Goal: Navigation & Orientation: Understand site structure

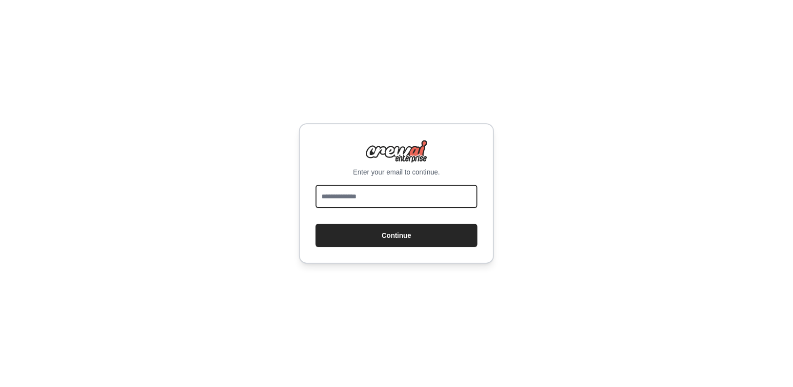
click at [433, 194] on input "email" at bounding box center [396, 196] width 162 height 23
type input "**********"
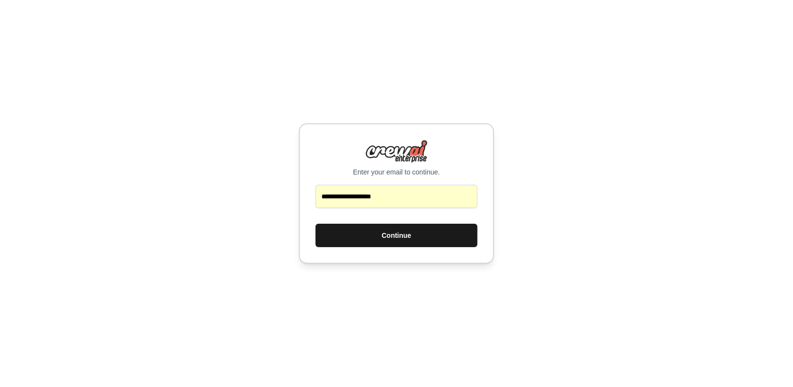
click at [389, 235] on button "Continue" at bounding box center [396, 235] width 162 height 23
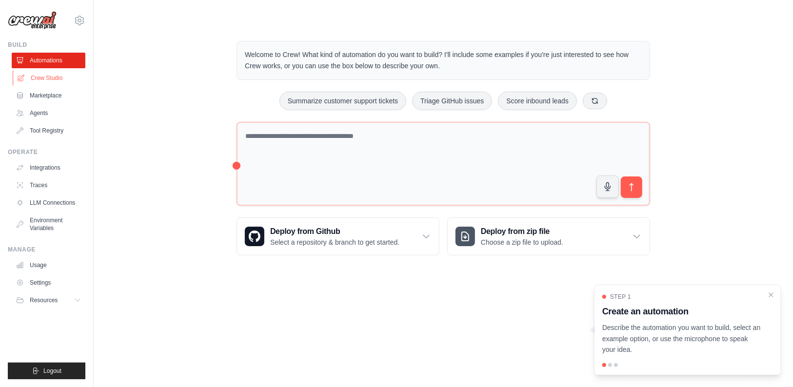
click at [44, 78] on link "Crew Studio" at bounding box center [50, 78] width 74 height 16
click at [771, 293] on icon "Close walkthrough" at bounding box center [771, 294] width 4 height 4
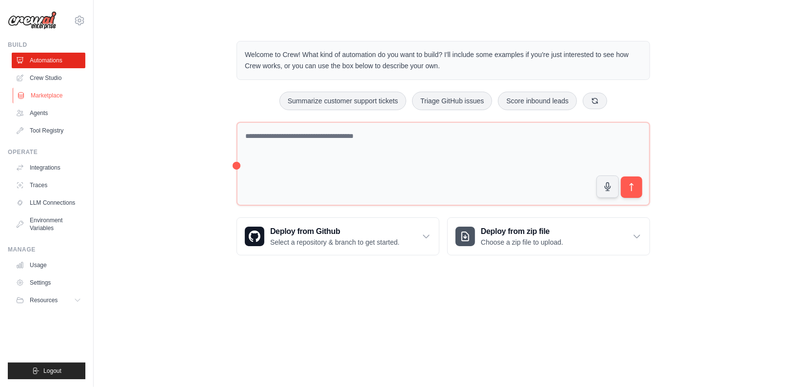
click at [47, 91] on link "Marketplace" at bounding box center [50, 96] width 74 height 16
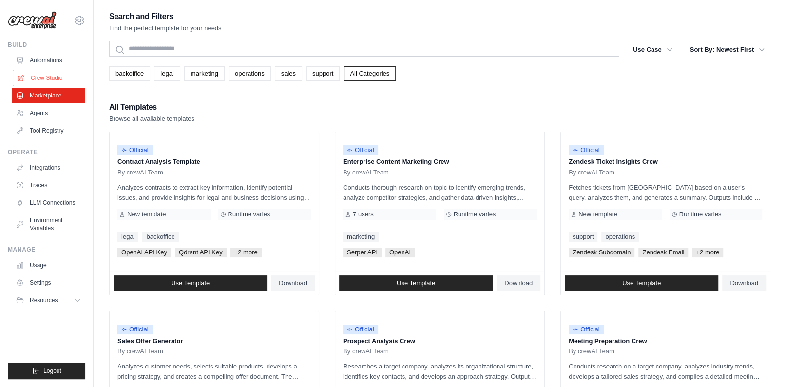
click at [46, 77] on link "Crew Studio" at bounding box center [50, 78] width 74 height 16
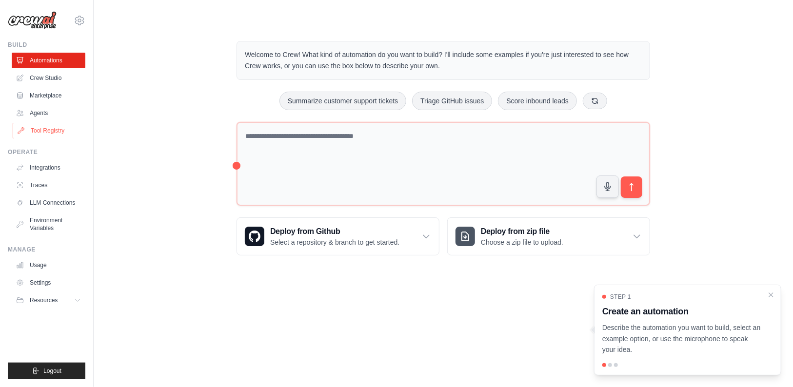
click at [49, 130] on link "Tool Registry" at bounding box center [50, 131] width 74 height 16
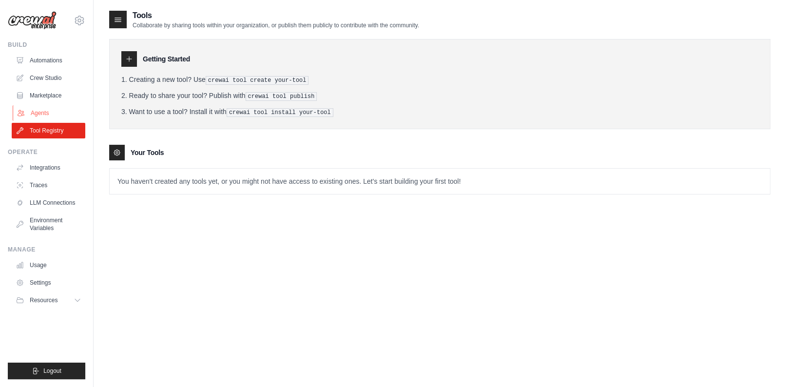
click at [43, 116] on link "Agents" at bounding box center [50, 113] width 74 height 16
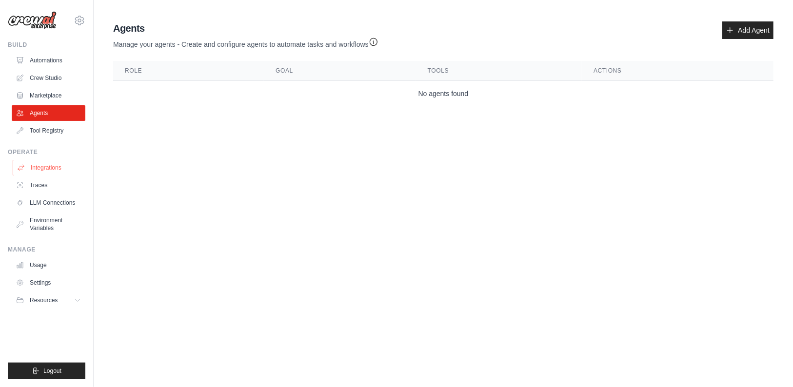
click at [52, 164] on link "Integrations" at bounding box center [50, 168] width 74 height 16
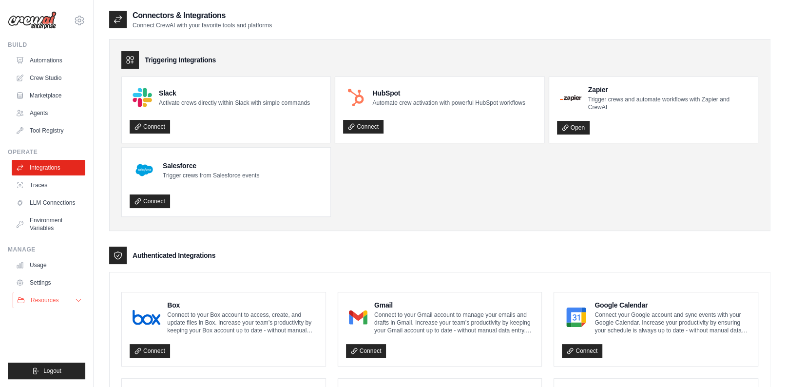
click at [40, 296] on span "Resources" at bounding box center [45, 300] width 28 height 8
click at [46, 291] on link "Settings" at bounding box center [50, 283] width 74 height 16
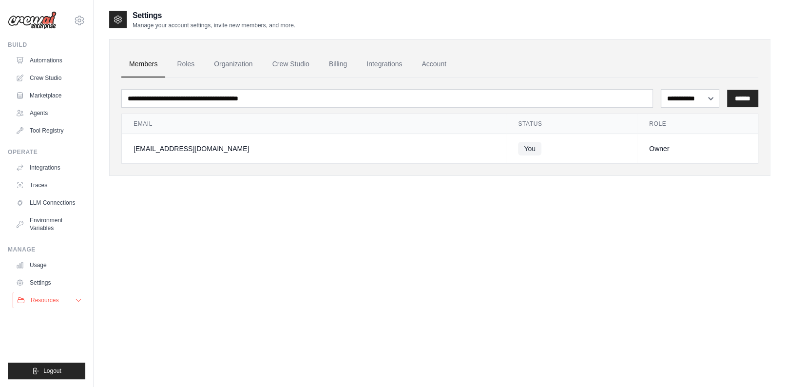
click at [62, 300] on button "Resources" at bounding box center [50, 300] width 74 height 16
click at [49, 321] on span "Documentation" at bounding box center [54, 317] width 39 height 8
